Goal: Information Seeking & Learning: Find specific fact

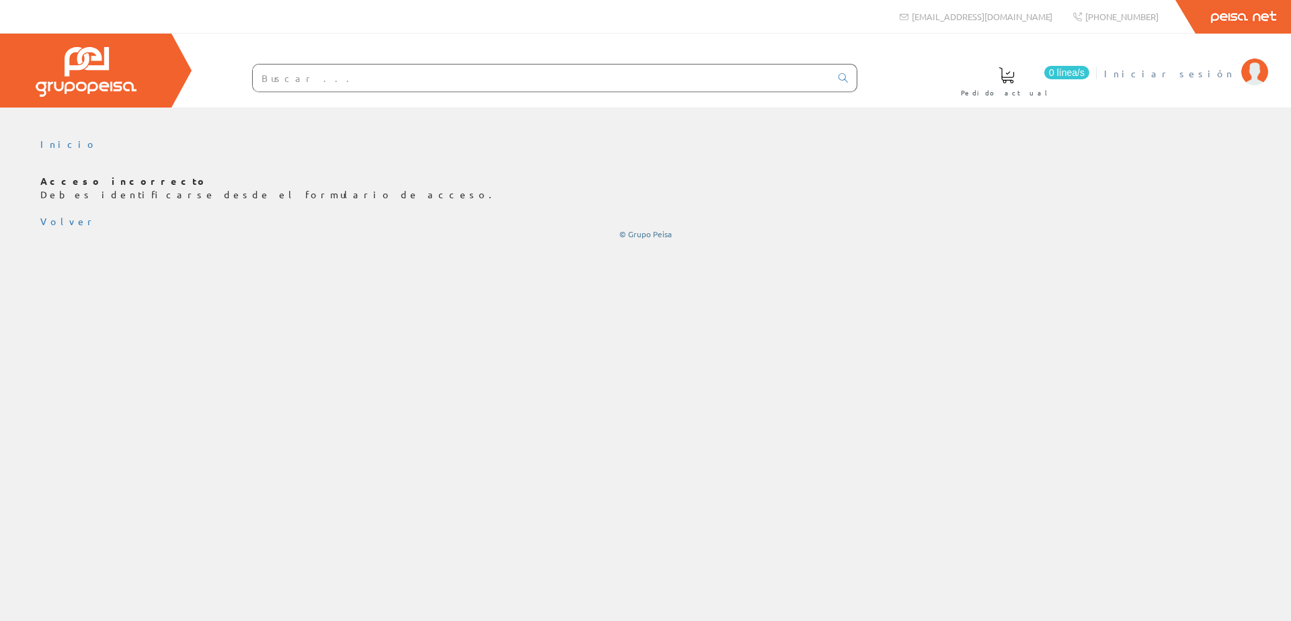
click at [1193, 74] on span "Iniciar sesión" at bounding box center [1169, 73] width 130 height 13
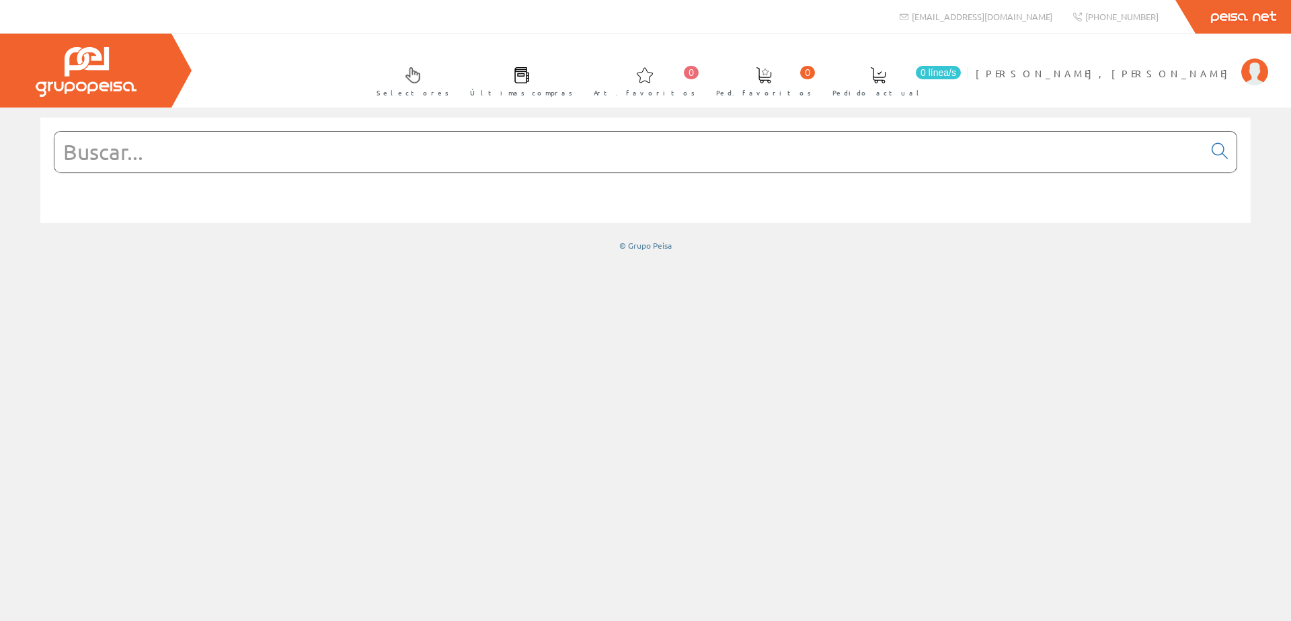
click at [118, 153] on input "text" at bounding box center [628, 152] width 1149 height 40
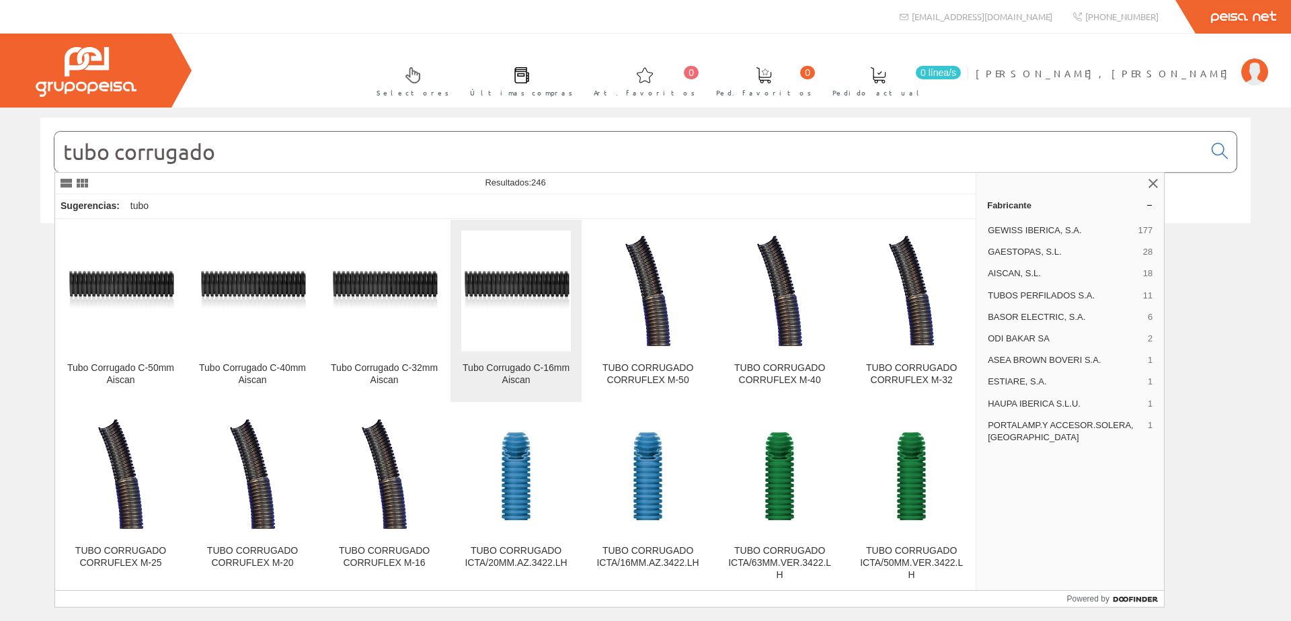
type input "tubo corrugado"
click at [506, 291] on img at bounding box center [516, 291] width 110 height 57
